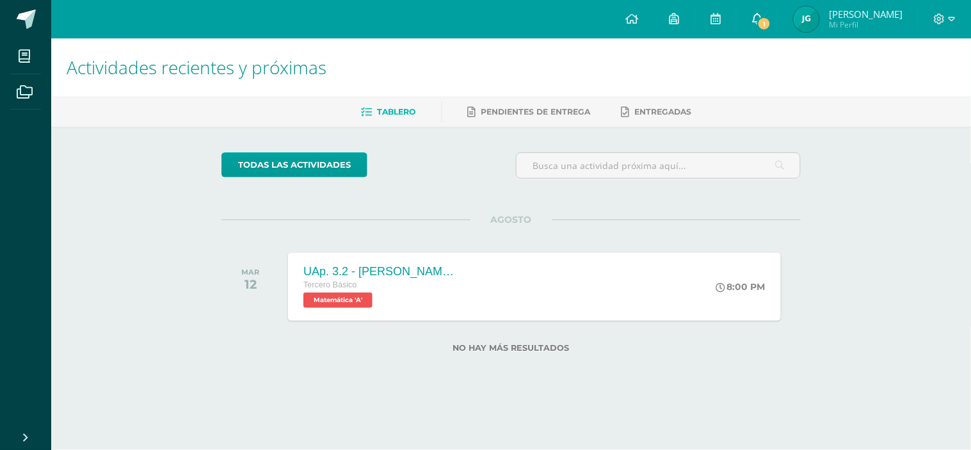
click at [778, 10] on link "1" at bounding box center [757, 19] width 41 height 38
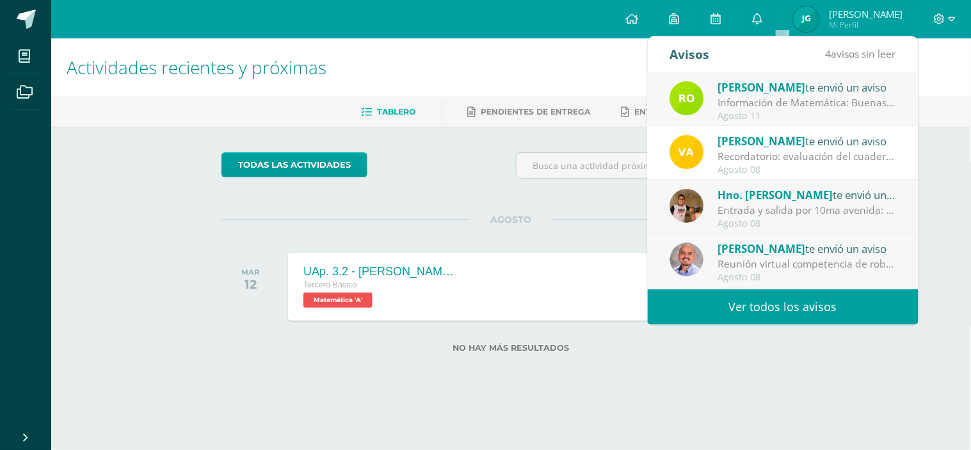
click at [758, 86] on span "[PERSON_NAME]" at bounding box center [762, 87] width 88 height 15
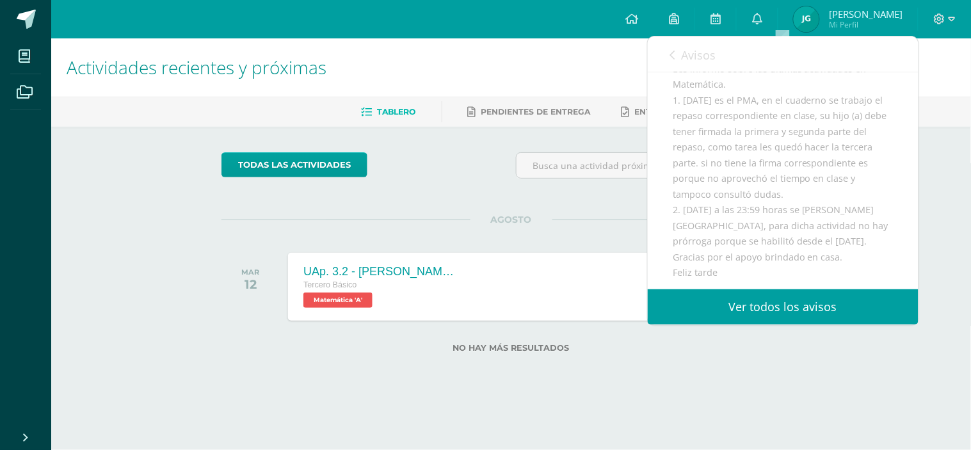
scroll to position [213, 0]
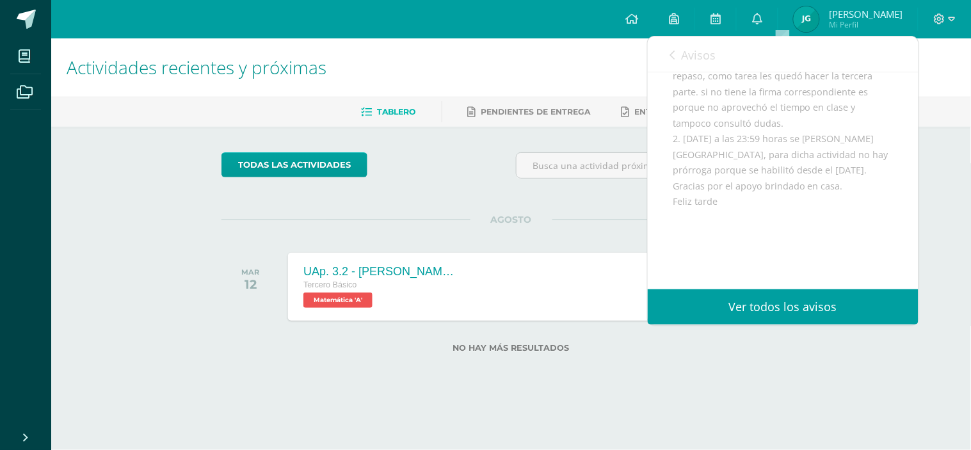
click at [719, 373] on div "todas las Actividades No tienes actividades Échale un vistazo a los demás perío…" at bounding box center [511, 260] width 631 height 267
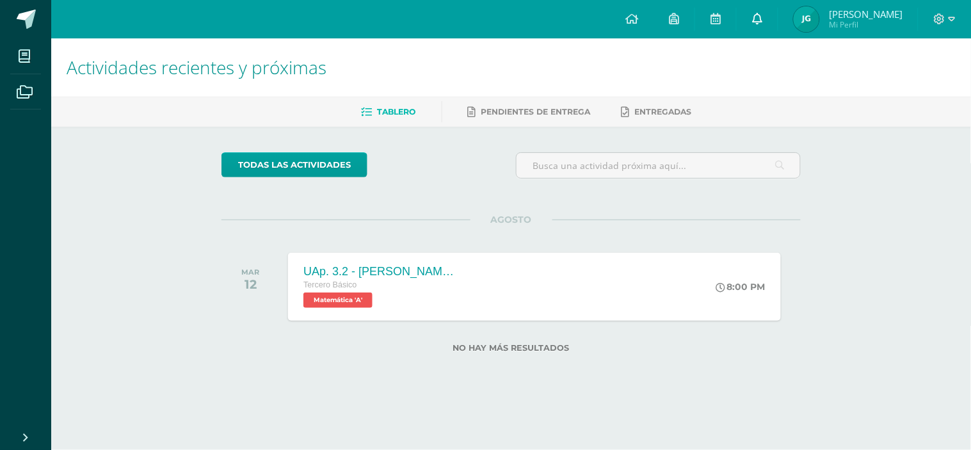
click at [777, 4] on link "0" at bounding box center [757, 19] width 41 height 38
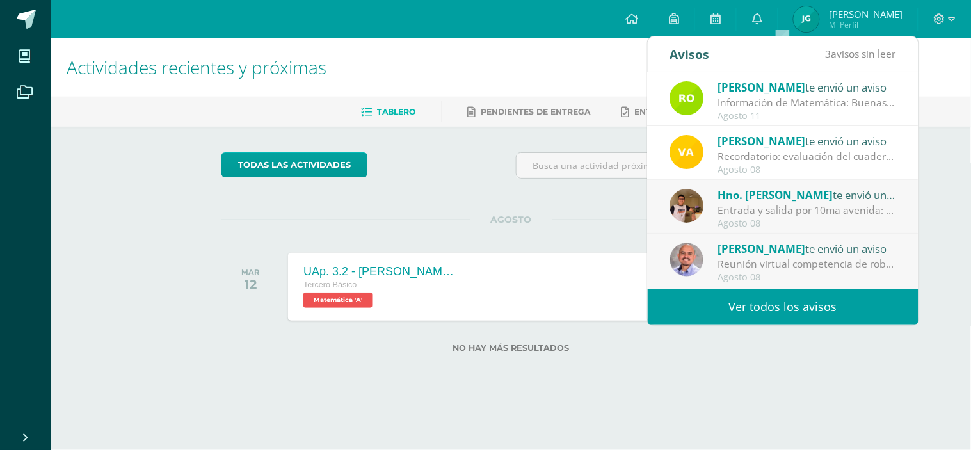
click at [775, 311] on link "Ver todos los avisos" at bounding box center [783, 306] width 271 height 35
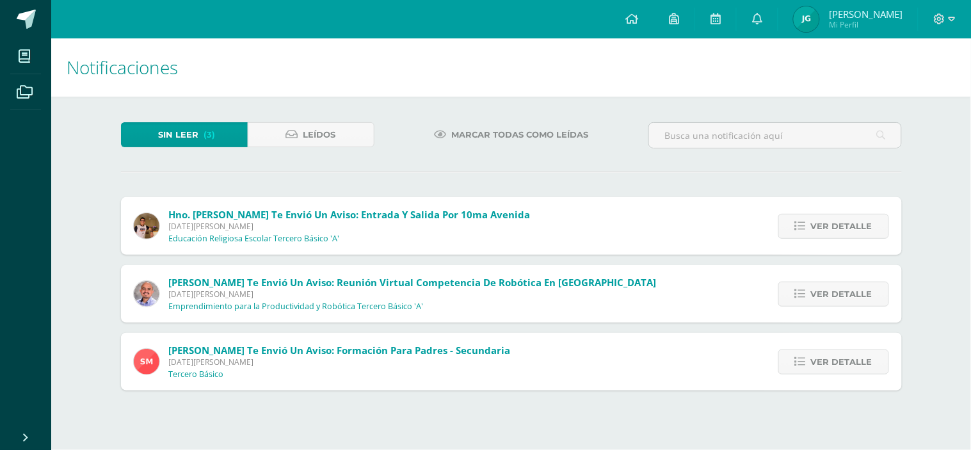
click at [455, 131] on span "Marcar todas como leídas" at bounding box center [519, 135] width 137 height 24
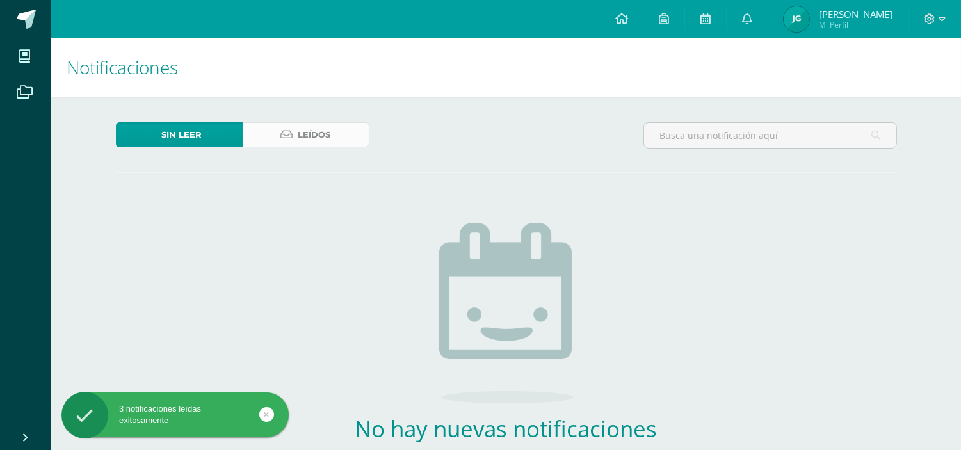
click at [359, 140] on link "Leídos" at bounding box center [306, 134] width 127 height 25
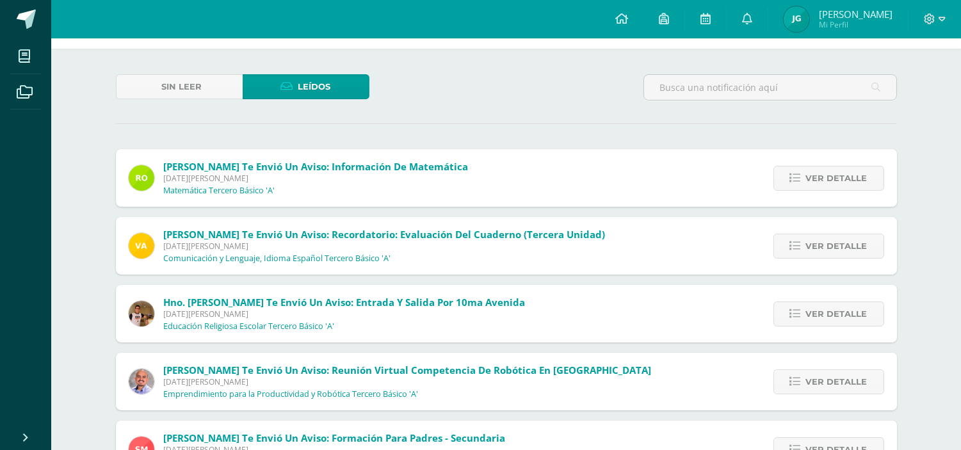
scroll to position [71, 0]
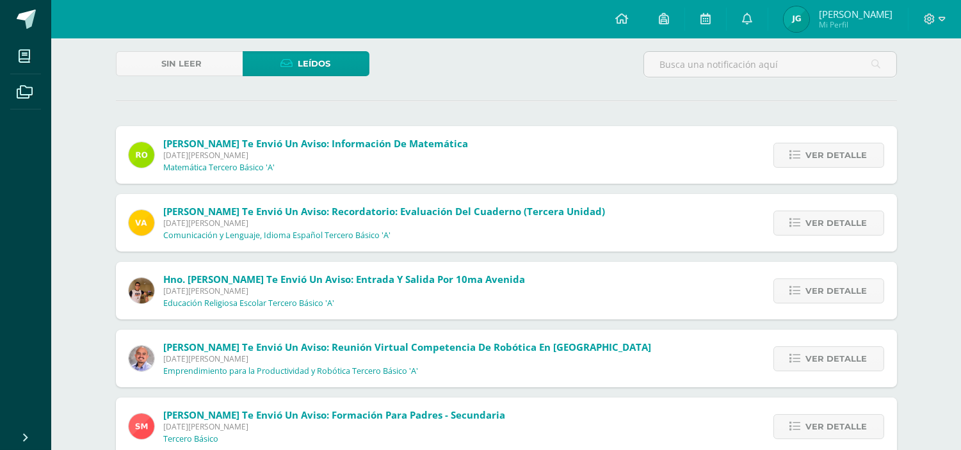
click at [868, 208] on div "Ver detalle" at bounding box center [825, 223] width 143 height 58
click at [860, 216] on span "Ver detalle" at bounding box center [836, 223] width 61 height 24
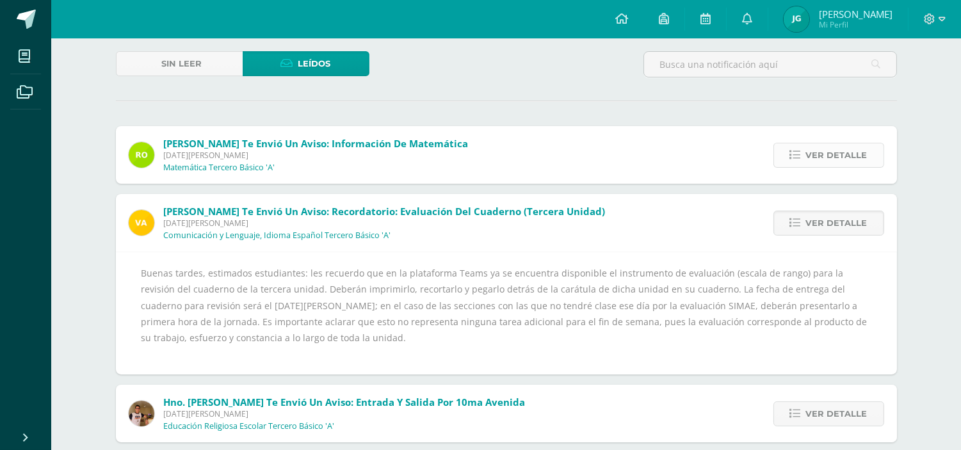
click at [845, 162] on span "Ver detalle" at bounding box center [836, 155] width 61 height 24
